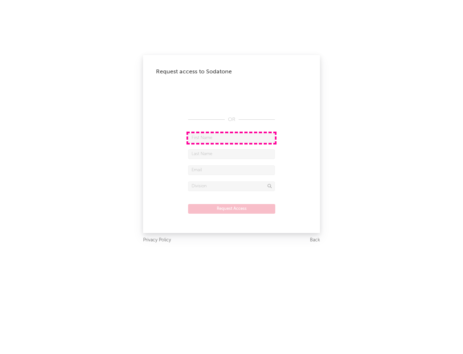
click at [232, 138] on input "text" at bounding box center [231, 138] width 87 height 10
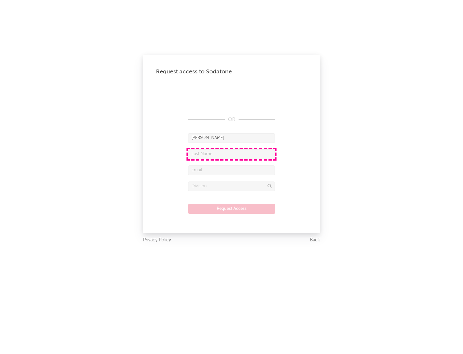
type input "[PERSON_NAME]"
click at [232, 154] on input "text" at bounding box center [231, 154] width 87 height 10
type input "[PERSON_NAME]"
click at [232, 170] on input "text" at bounding box center [231, 170] width 87 height 10
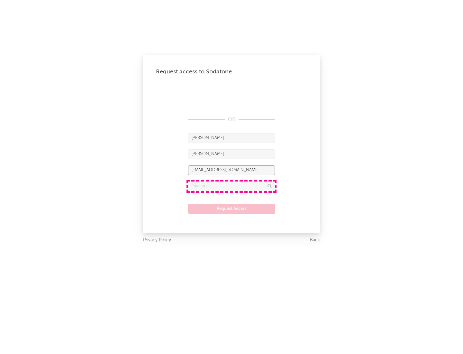
type input "[EMAIL_ADDRESS][DOMAIN_NAME]"
click at [232, 186] on input "text" at bounding box center [231, 186] width 87 height 10
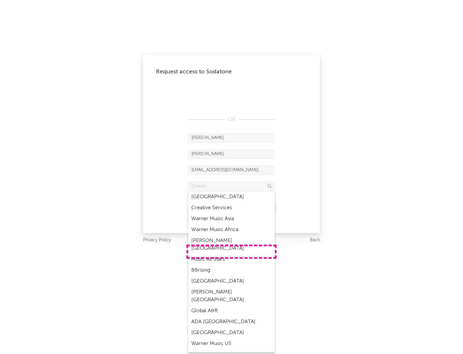
click at [232, 254] on div "Music All Stars" at bounding box center [231, 259] width 87 height 11
type input "Music All Stars"
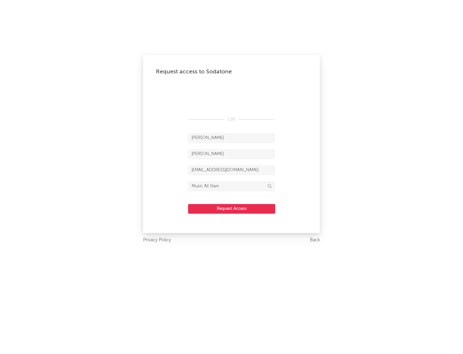
click at [232, 208] on button "Request Access" at bounding box center [231, 209] width 87 height 10
